Goal: Task Accomplishment & Management: Manage account settings

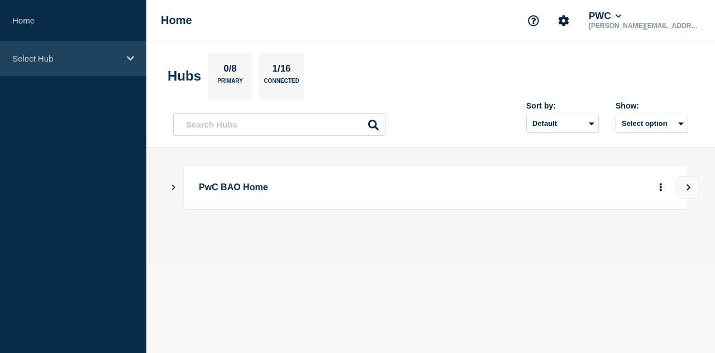
click at [88, 61] on p "Select Hub" at bounding box center [65, 58] width 107 height 9
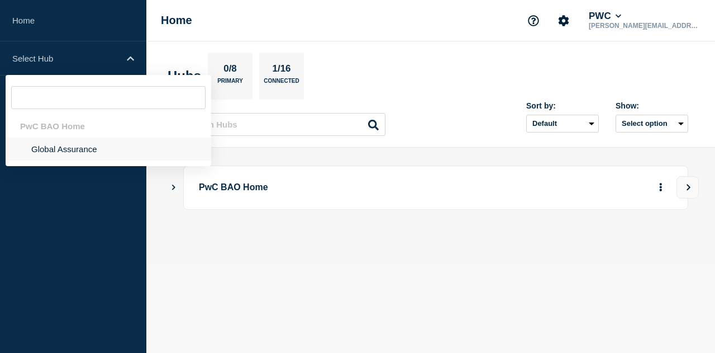
click at [92, 149] on li "Global Assurance" at bounding box center [109, 148] width 206 height 23
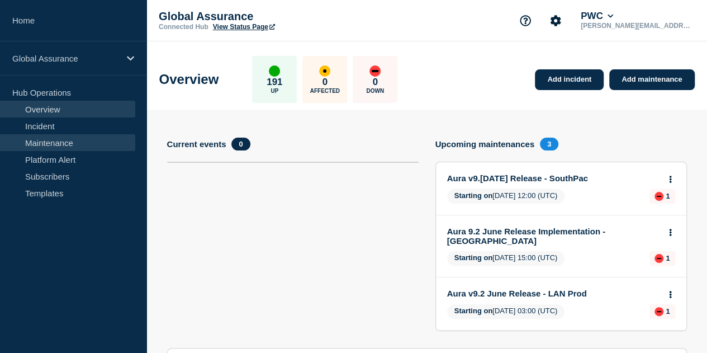
click at [54, 143] on link "Maintenance" at bounding box center [67, 142] width 135 height 17
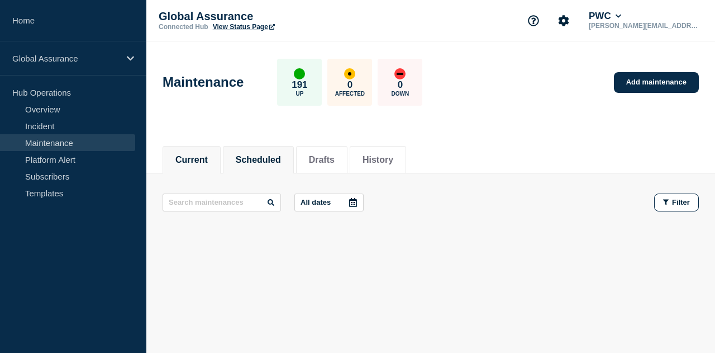
click at [257, 164] on button "Scheduled" at bounding box center [258, 160] width 45 height 10
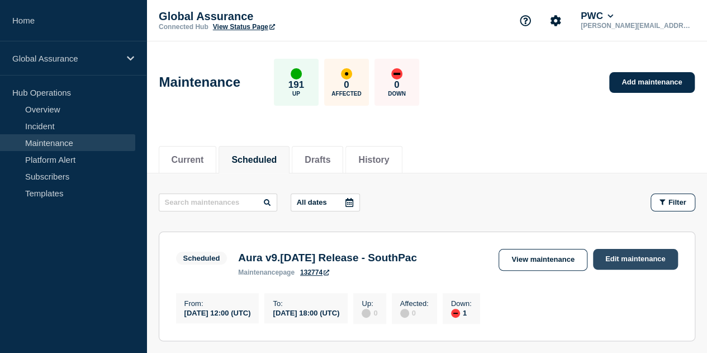
click at [620, 256] on link "Edit maintenance" at bounding box center [635, 259] width 85 height 21
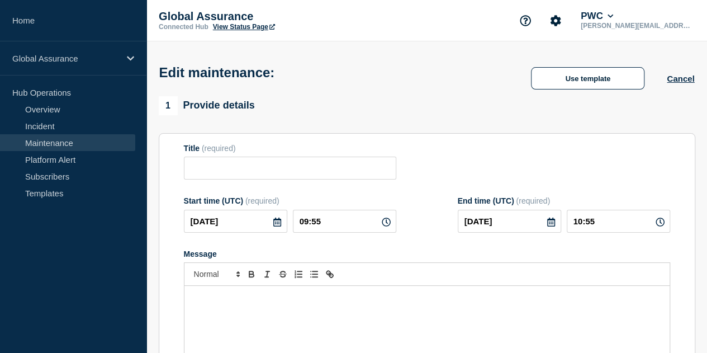
type input "Aura v9.[DATE] Release - SouthPac"
type input "2025-08-14"
type input "12:00"
type input "2025-08-14"
type input "18:00"
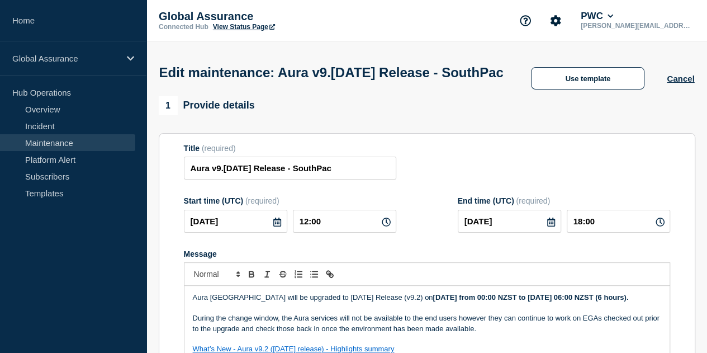
scroll to position [56, 0]
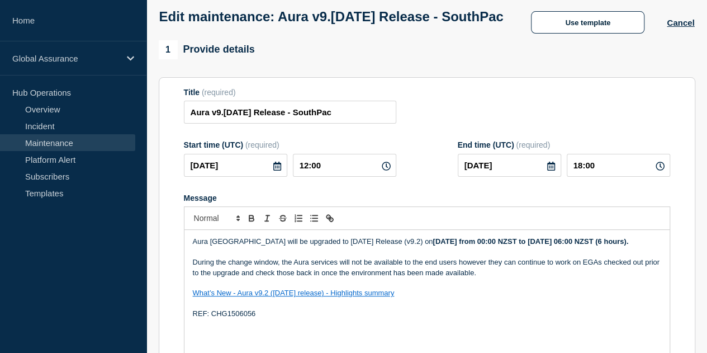
click at [398, 246] on p "Aura New Zealand will be upgraded to June 2025 Release (v9.2) on Friday, 15 Aug…" at bounding box center [427, 241] width 468 height 10
click at [413, 246] on p "Aura New Zealand will be upgraded to June 2025 Release (v9.2 and HF1) on Friday…" at bounding box center [427, 241] width 468 height 10
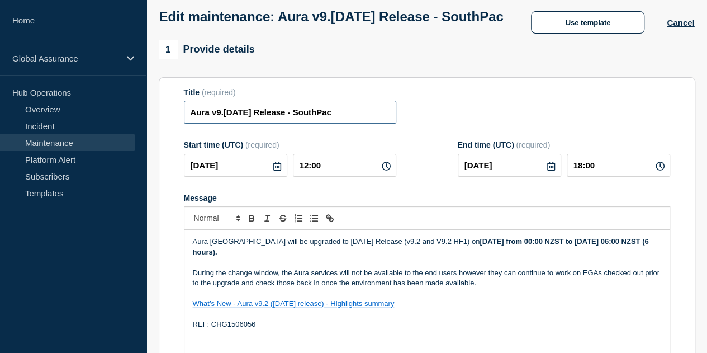
click at [235, 123] on input "Aura v9.[DATE] Release - SouthPac" at bounding box center [290, 112] width 212 height 23
paste input "+ v9.1.0.1 HF1"
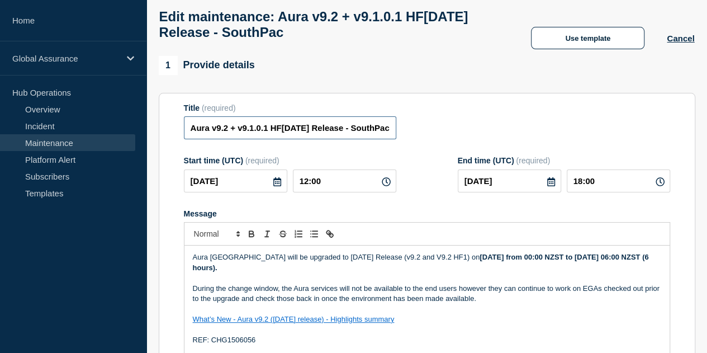
click at [256, 132] on input "Aura v9.2 + v9.1.0.1 HF1June 2025 Release - SouthPac" at bounding box center [290, 127] width 212 height 23
drag, startPoint x: 273, startPoint y: 130, endPoint x: 264, endPoint y: 132, distance: 9.8
click at [264, 132] on input "Aura v9.2 + v9.2.0.1 HF1June 2025 Release - SouthPac" at bounding box center [290, 127] width 212 height 23
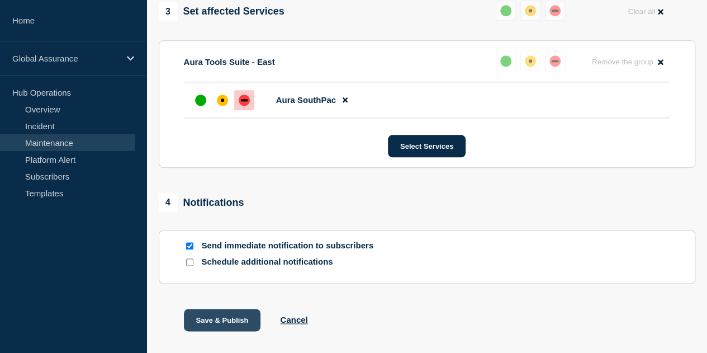
scroll to position [643, 0]
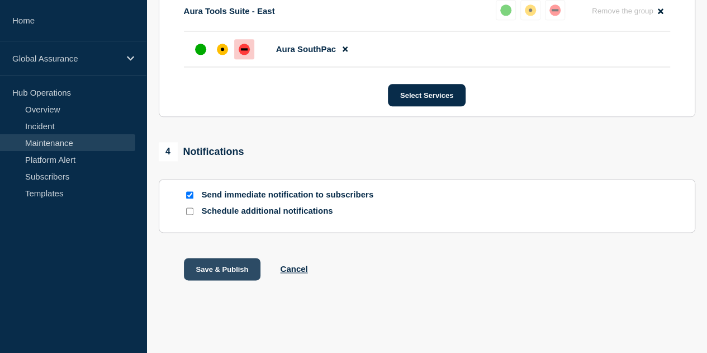
type input "Aura v9.2 + v9.2 HF1June 2025 Release - SouthPac"
click at [216, 271] on button "Save & Publish" at bounding box center [222, 269] width 77 height 22
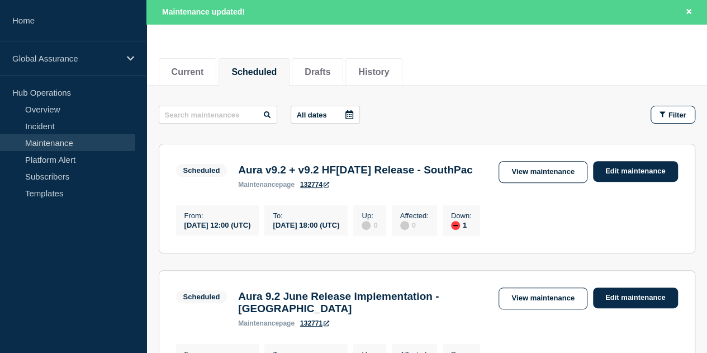
scroll to position [112, 0]
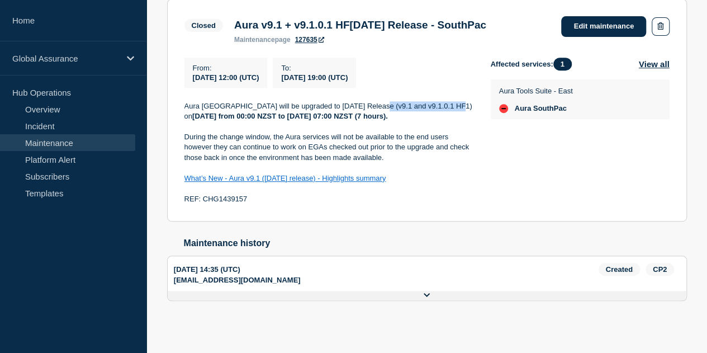
drag, startPoint x: 453, startPoint y: 124, endPoint x: 378, endPoint y: 124, distance: 75.4
click at [378, 122] on p "Aura New Zealand will be upgraded to March 2025 Release (v9.1 and v9.1.0.1 HF1)…" at bounding box center [328, 111] width 288 height 21
copy p "(v9.1 and v9.1.0.1 HF1)"
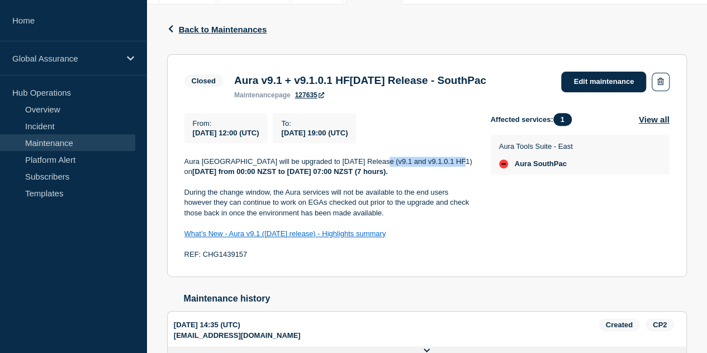
scroll to position [113, 0]
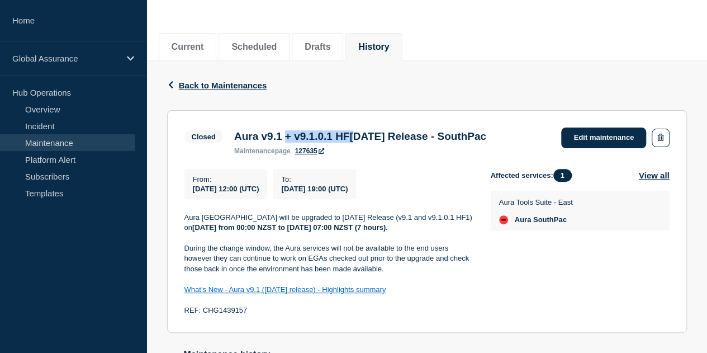
drag, startPoint x: 292, startPoint y: 135, endPoint x: 376, endPoint y: 138, distance: 83.9
click at [376, 138] on h3 "Aura v9.1 + v9.1.0.1 HF1 March 2025 Release - SouthPac" at bounding box center [360, 136] width 252 height 12
copy h3 "+ v9.1.0.1 HF1"
